Goal: Information Seeking & Learning: Learn about a topic

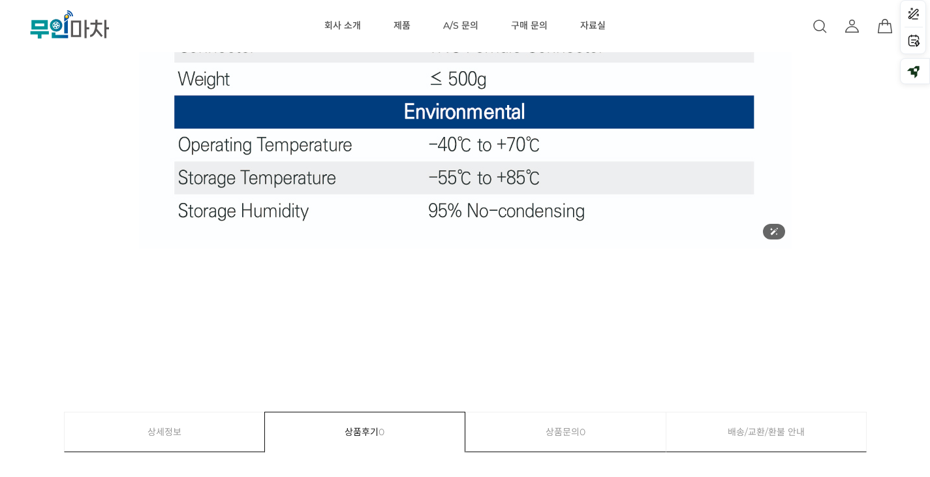
scroll to position [1697, 0]
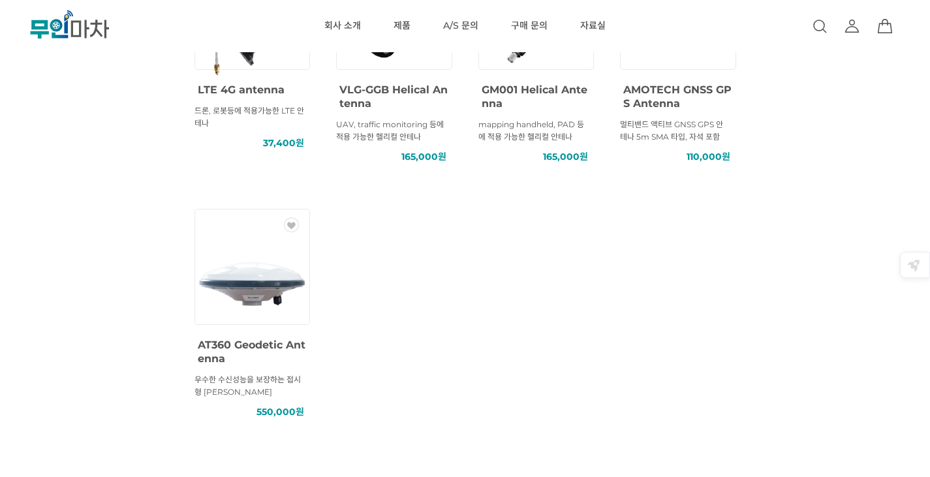
scroll to position [522, 0]
